Goal: Task Accomplishment & Management: Complete application form

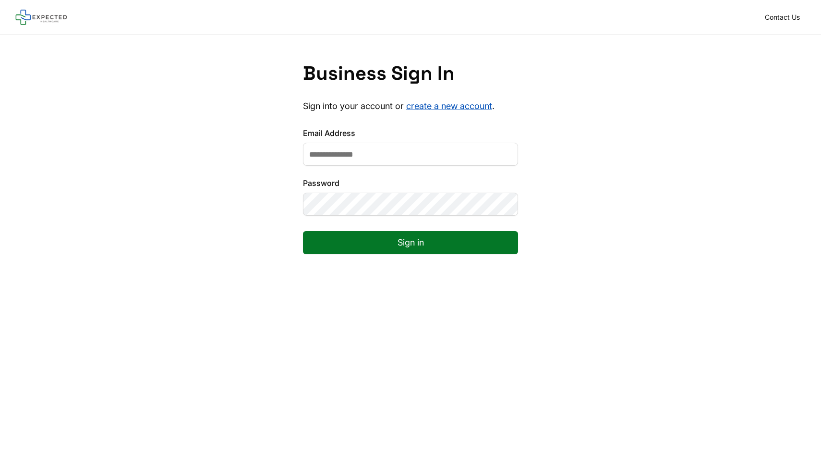
click at [350, 152] on input "Email Address" at bounding box center [410, 154] width 215 height 23
type input "**********"
click at [389, 242] on button "Sign in" at bounding box center [410, 242] width 215 height 23
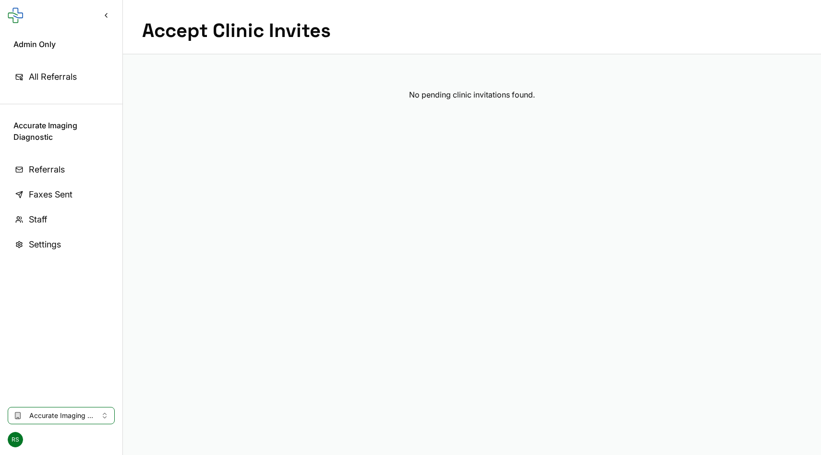
click at [12, 447] on div "RS" at bounding box center [61, 439] width 122 height 31
click at [12, 445] on span "RS" at bounding box center [15, 438] width 15 height 15
click at [33, 336] on nav "Referrals Faxes Sent Staff Settings" at bounding box center [61, 274] width 122 height 249
